Goal: Task Accomplishment & Management: Manage account settings

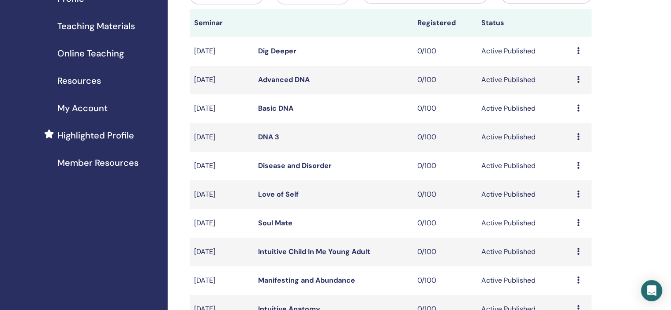
scroll to position [309, 0]
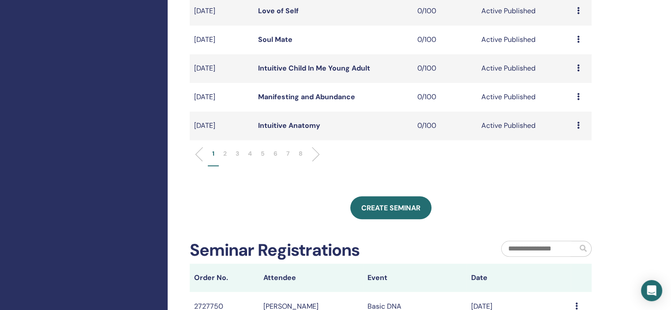
click at [265, 156] on li "5" at bounding box center [262, 157] width 13 height 17
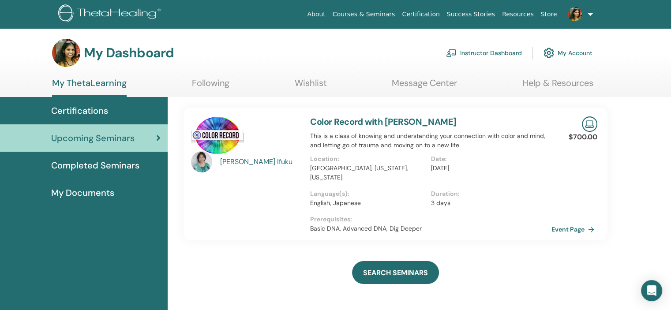
click at [509, 54] on link "Instructor Dashboard" at bounding box center [484, 52] width 76 height 19
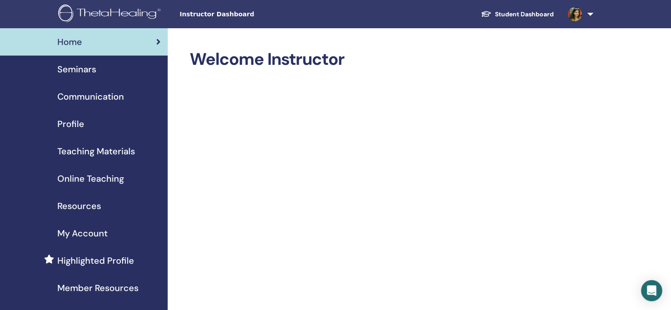
click at [92, 70] on span "Seminars" at bounding box center [76, 69] width 39 height 13
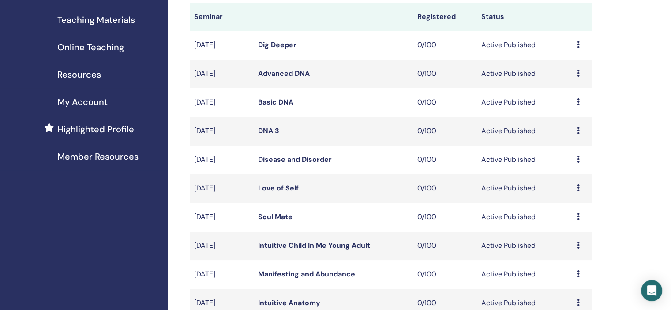
scroll to position [309, 0]
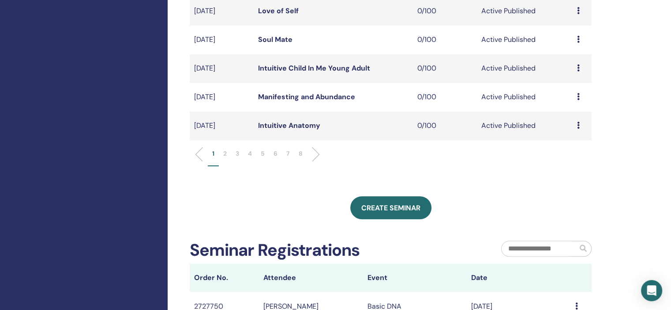
click at [266, 152] on li "5" at bounding box center [262, 157] width 13 height 17
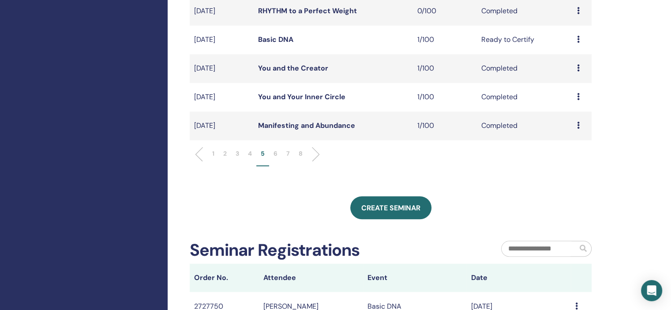
click at [273, 154] on li "6" at bounding box center [275, 157] width 13 height 17
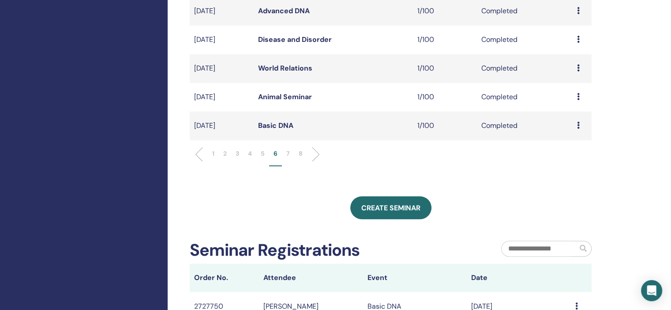
click at [579, 40] on div "Preview Attendees" at bounding box center [582, 39] width 10 height 11
click at [574, 60] on link "Attendees" at bounding box center [573, 60] width 34 height 9
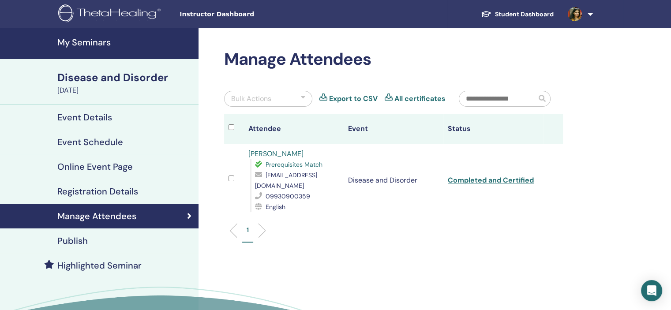
click at [274, 151] on link "[PERSON_NAME]" at bounding box center [275, 153] width 55 height 9
